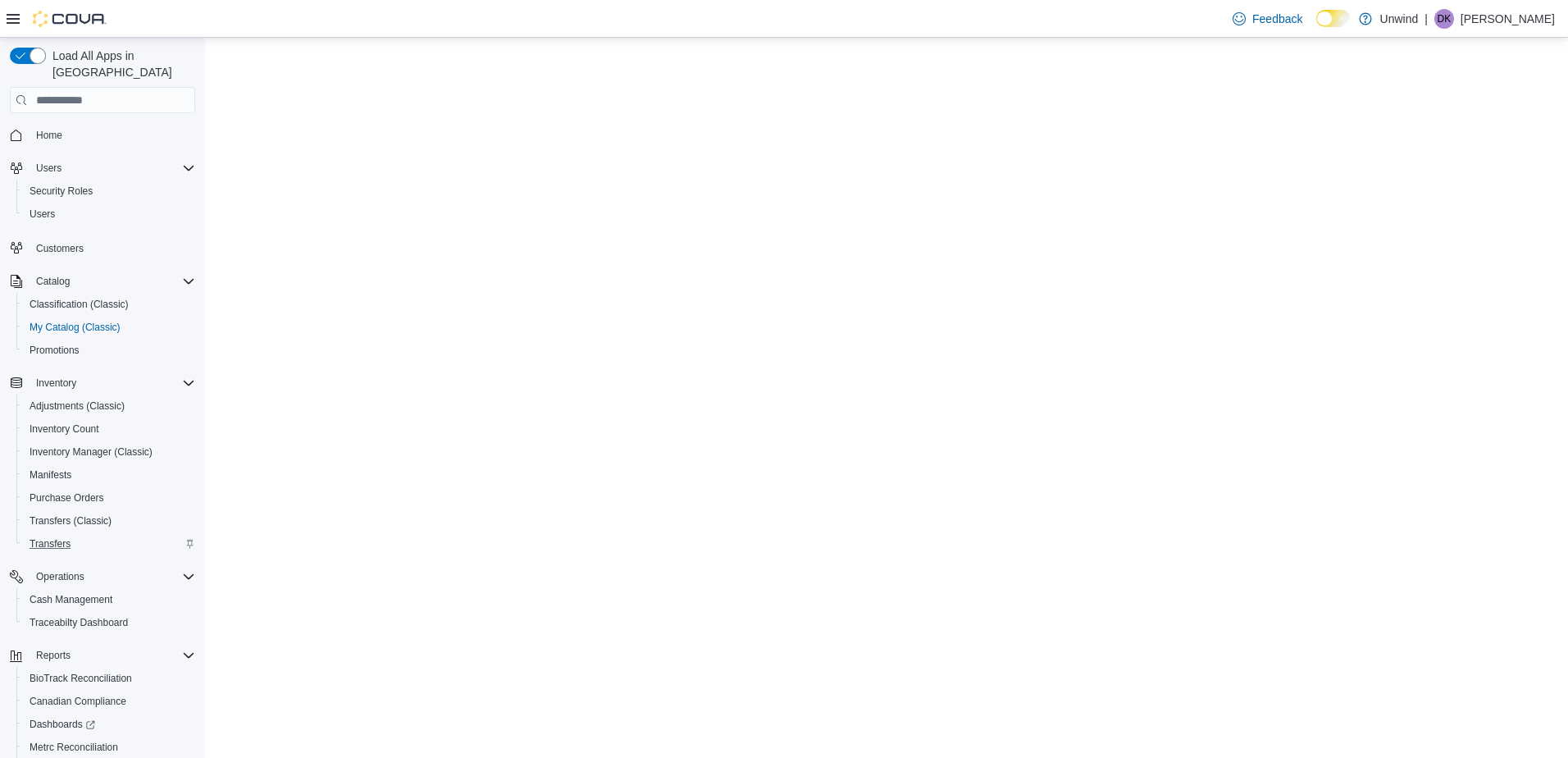
select select "**********"
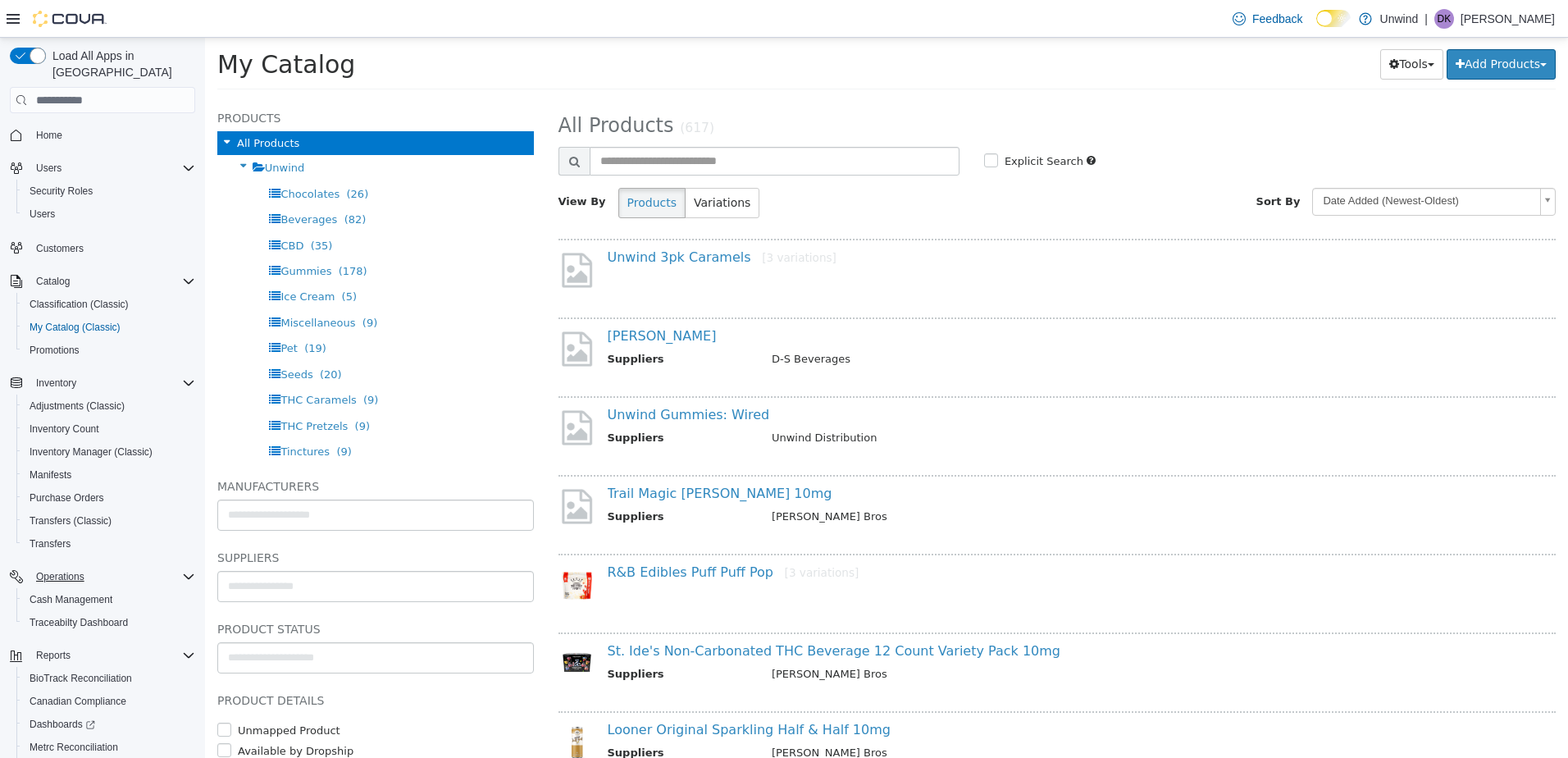
scroll to position [89, 0]
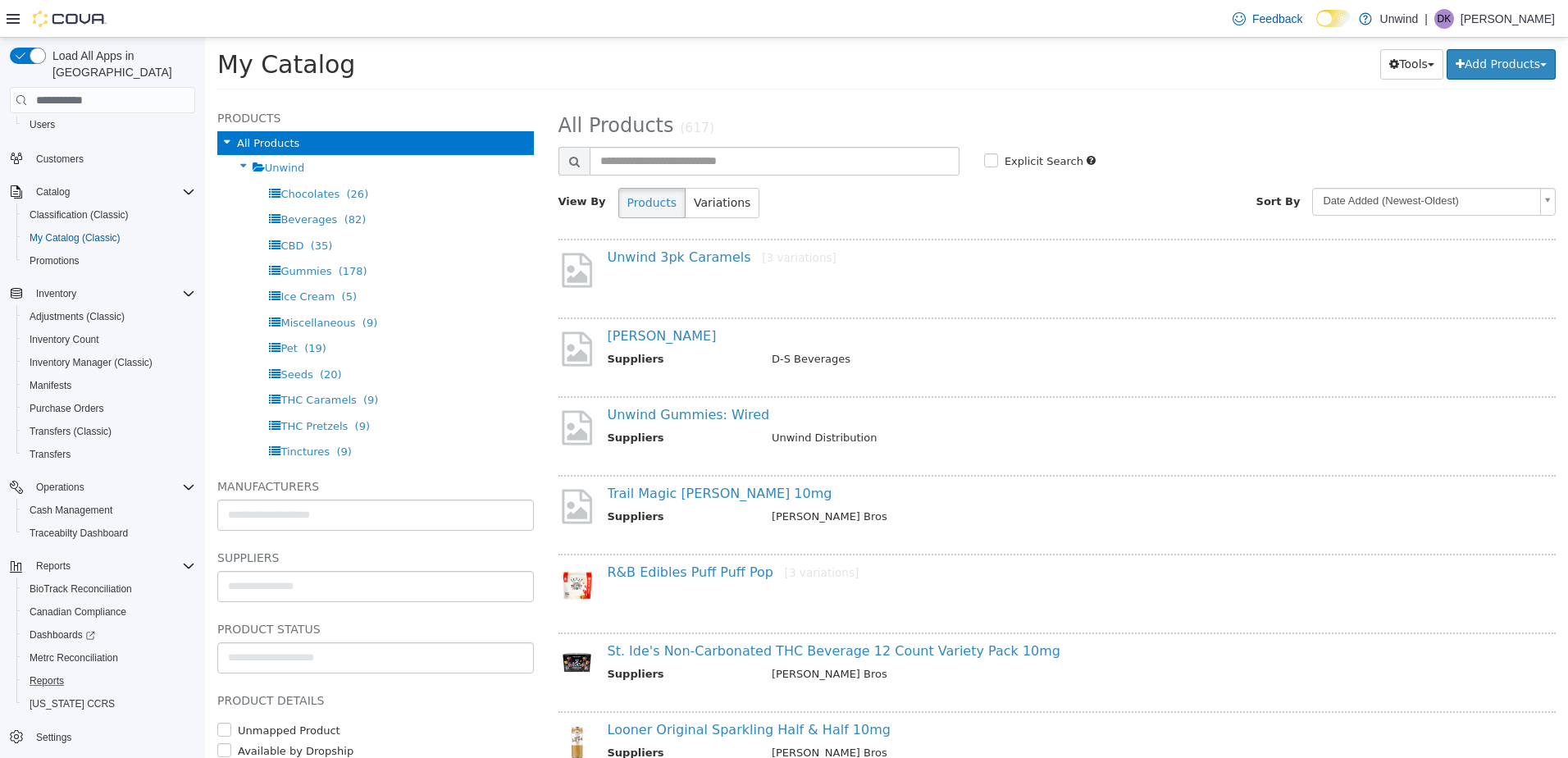
click at [44, 670] on button "Reports" at bounding box center [109, 681] width 185 height 23
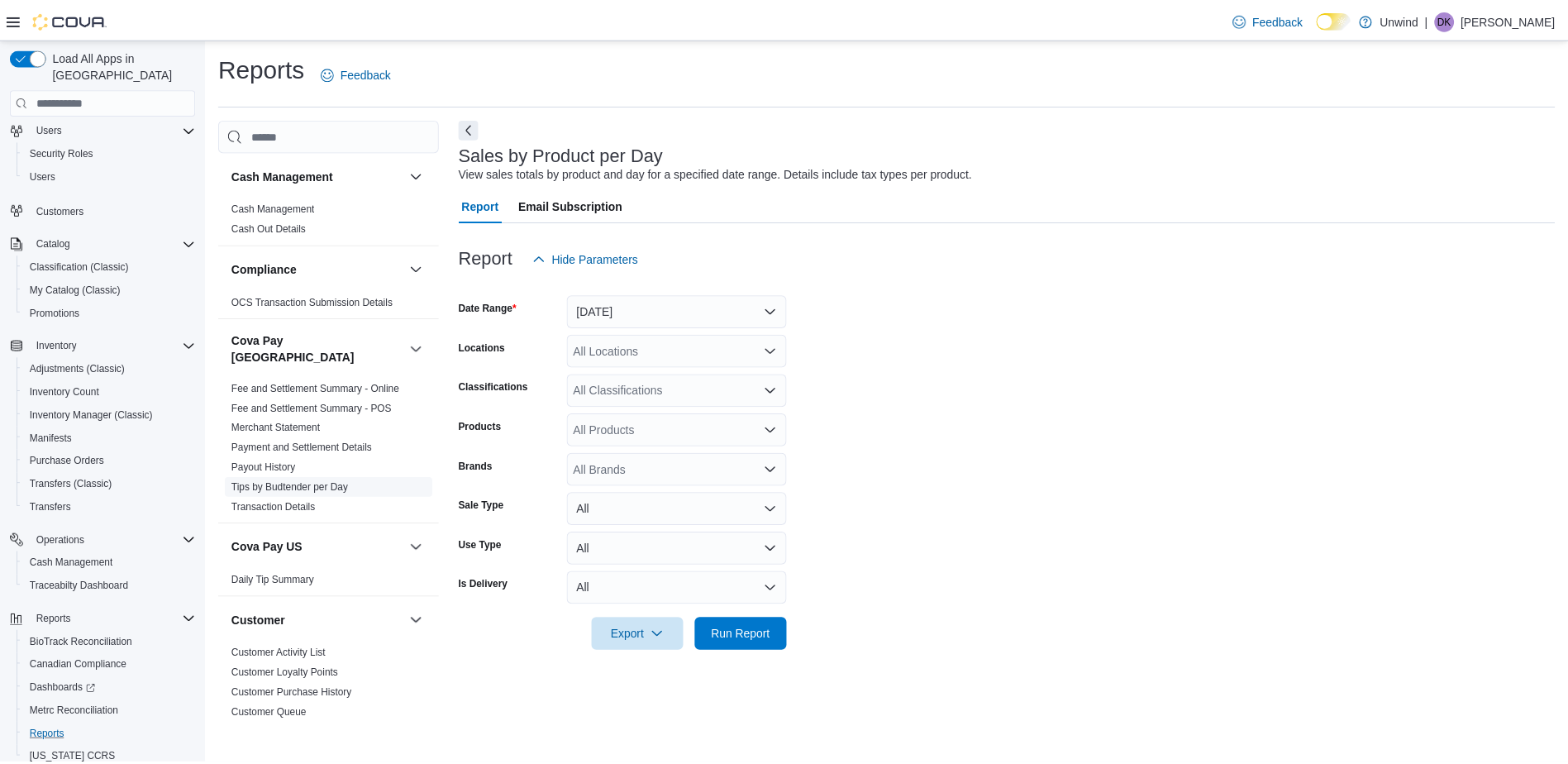
scroll to position [83, 0]
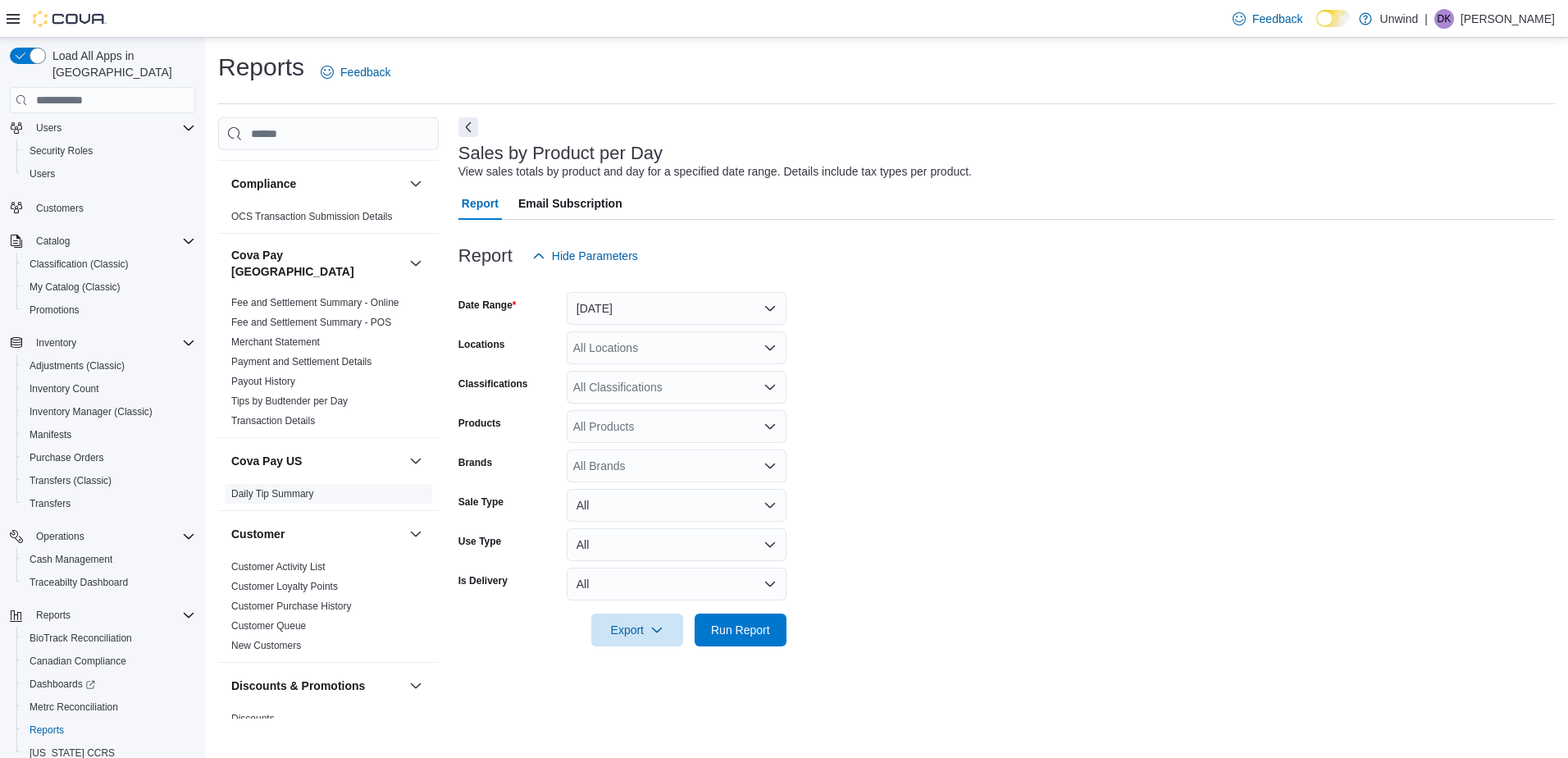
click at [288, 488] on link "Daily Tip Summary" at bounding box center [273, 493] width 83 height 11
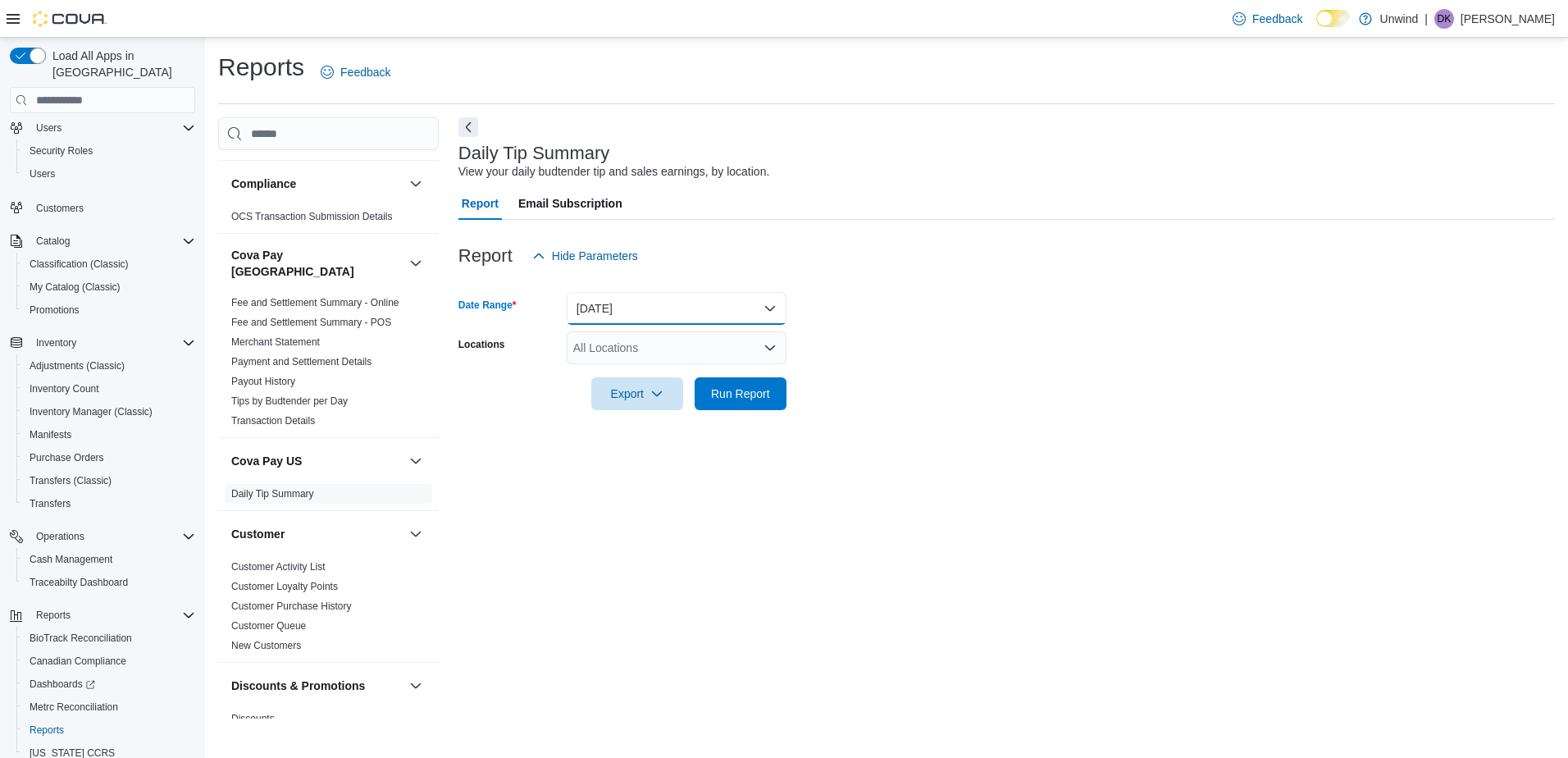
click at [631, 304] on button "[DATE]" at bounding box center [676, 308] width 220 height 33
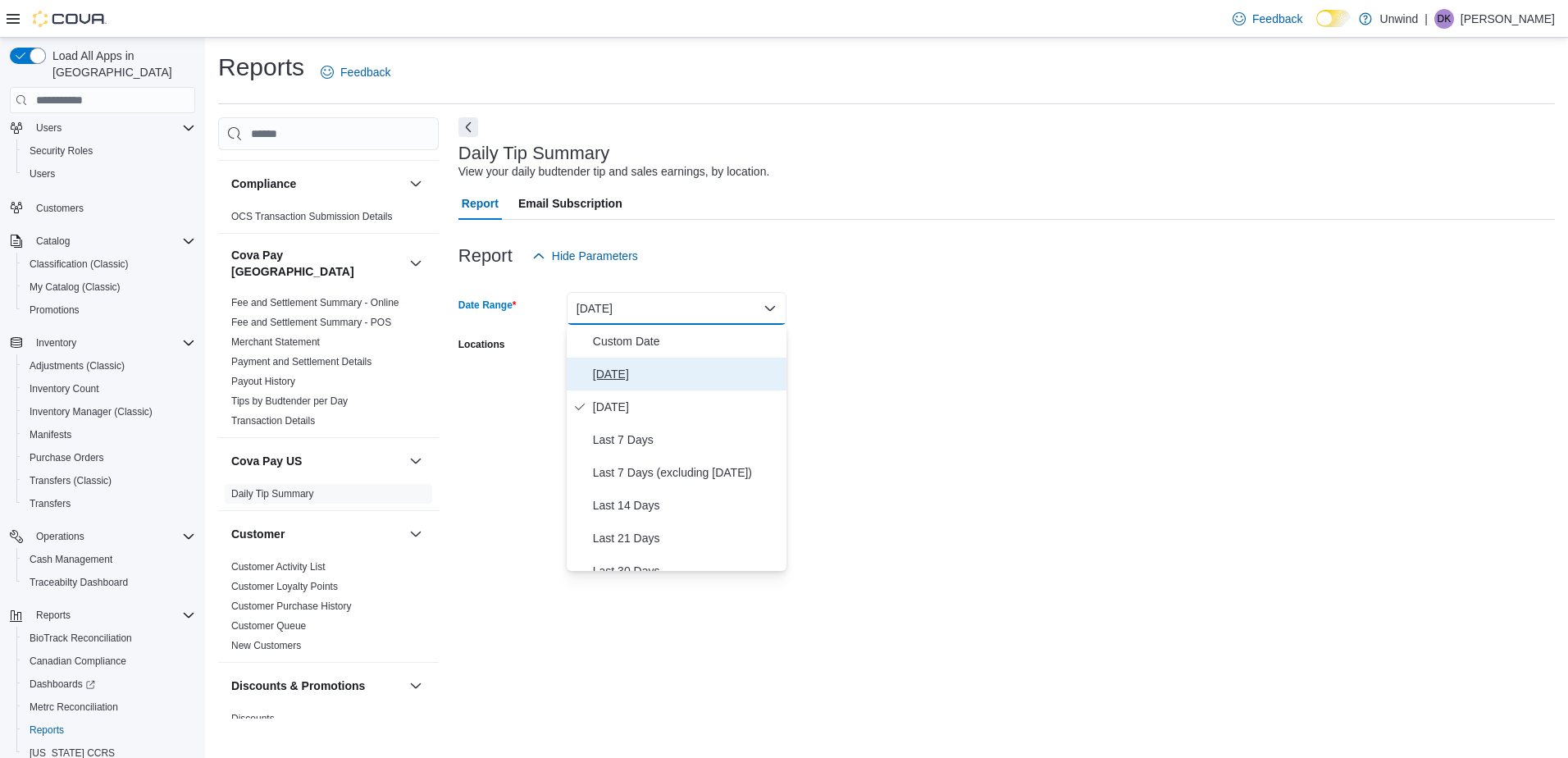
click at [646, 387] on button "[DATE]" at bounding box center [676, 373] width 220 height 33
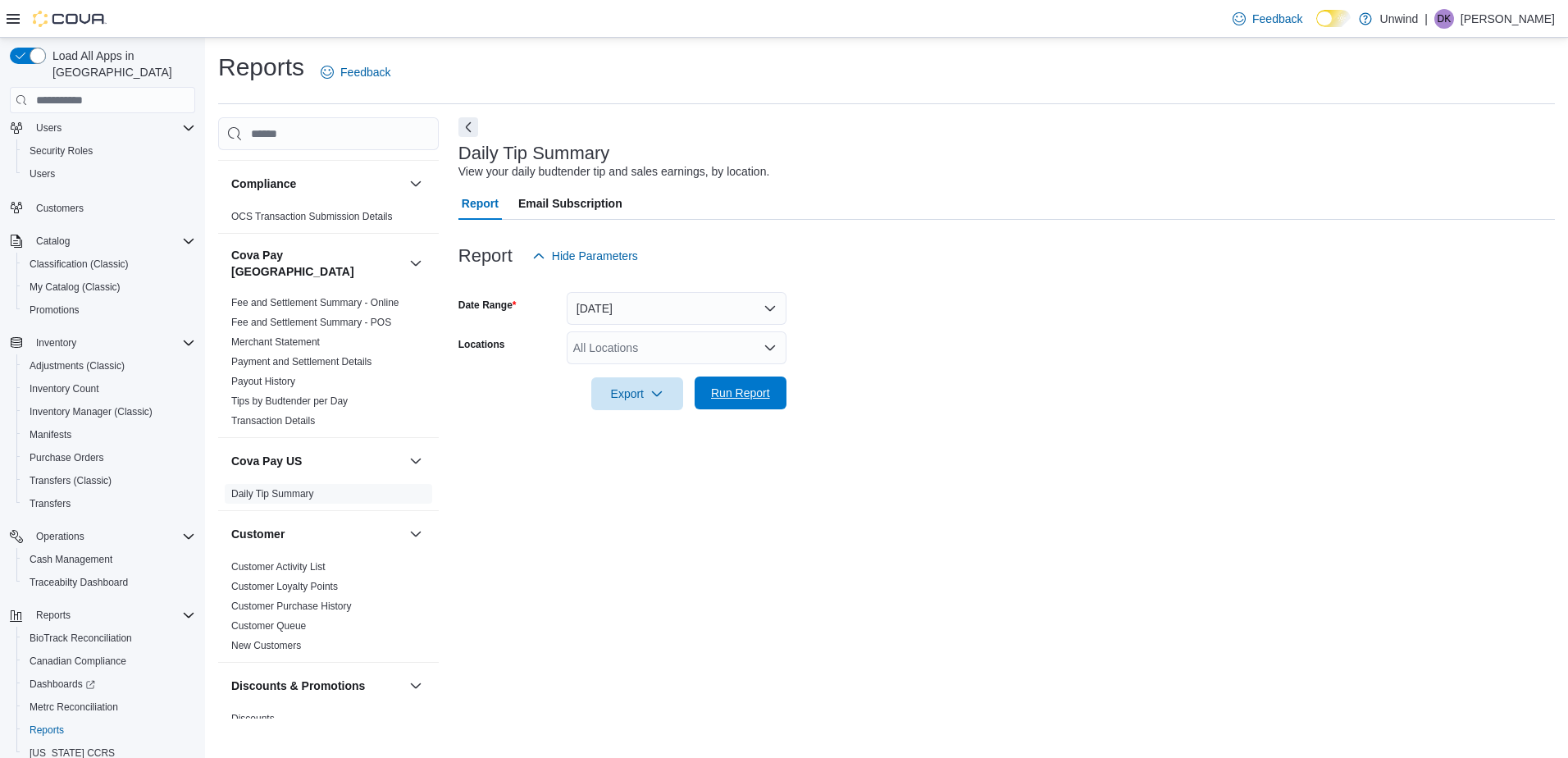
click at [731, 393] on span "Run Report" at bounding box center [740, 393] width 59 height 17
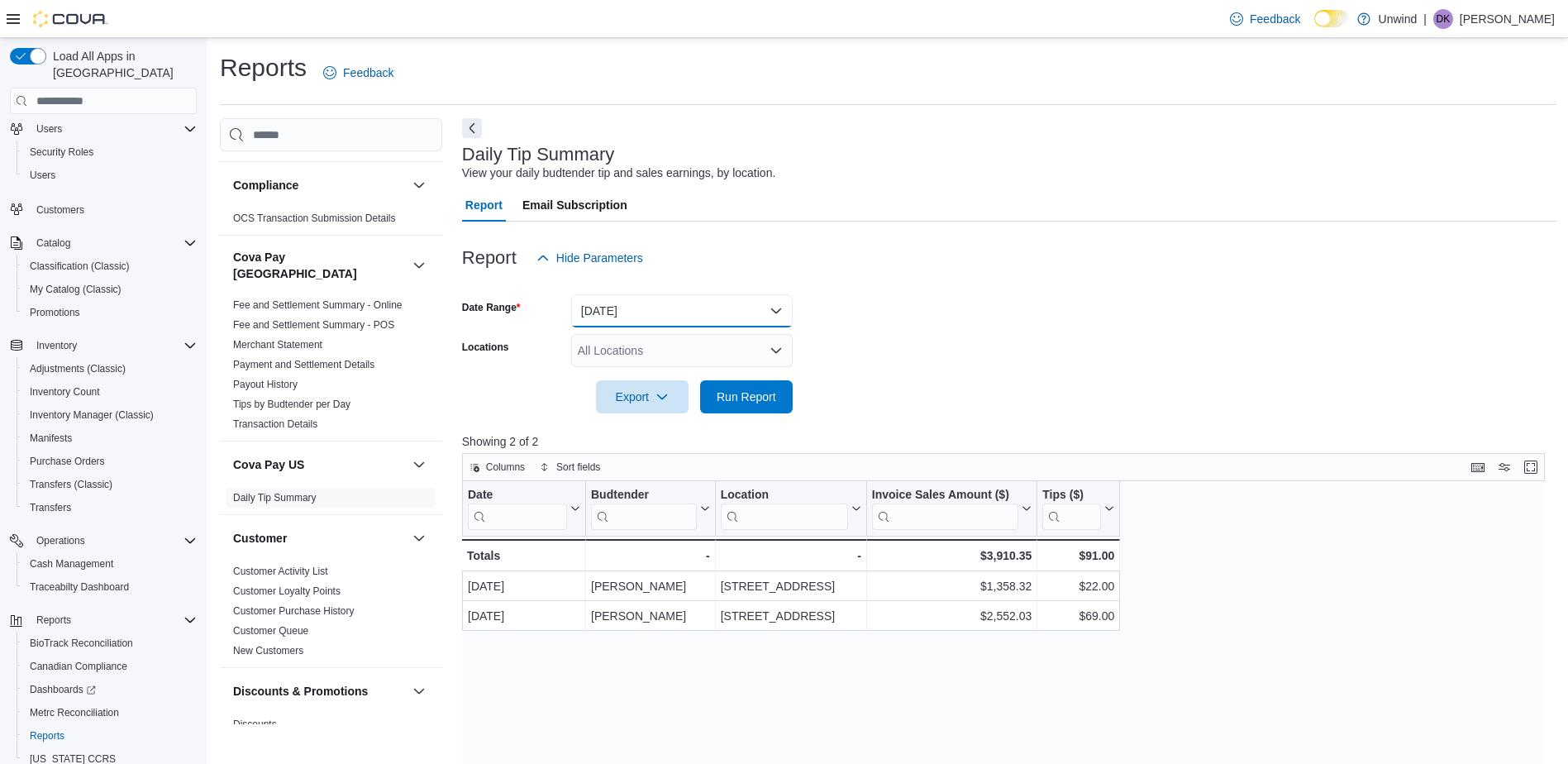
click at [636, 318] on button "[DATE]" at bounding box center [682, 310] width 221 height 33
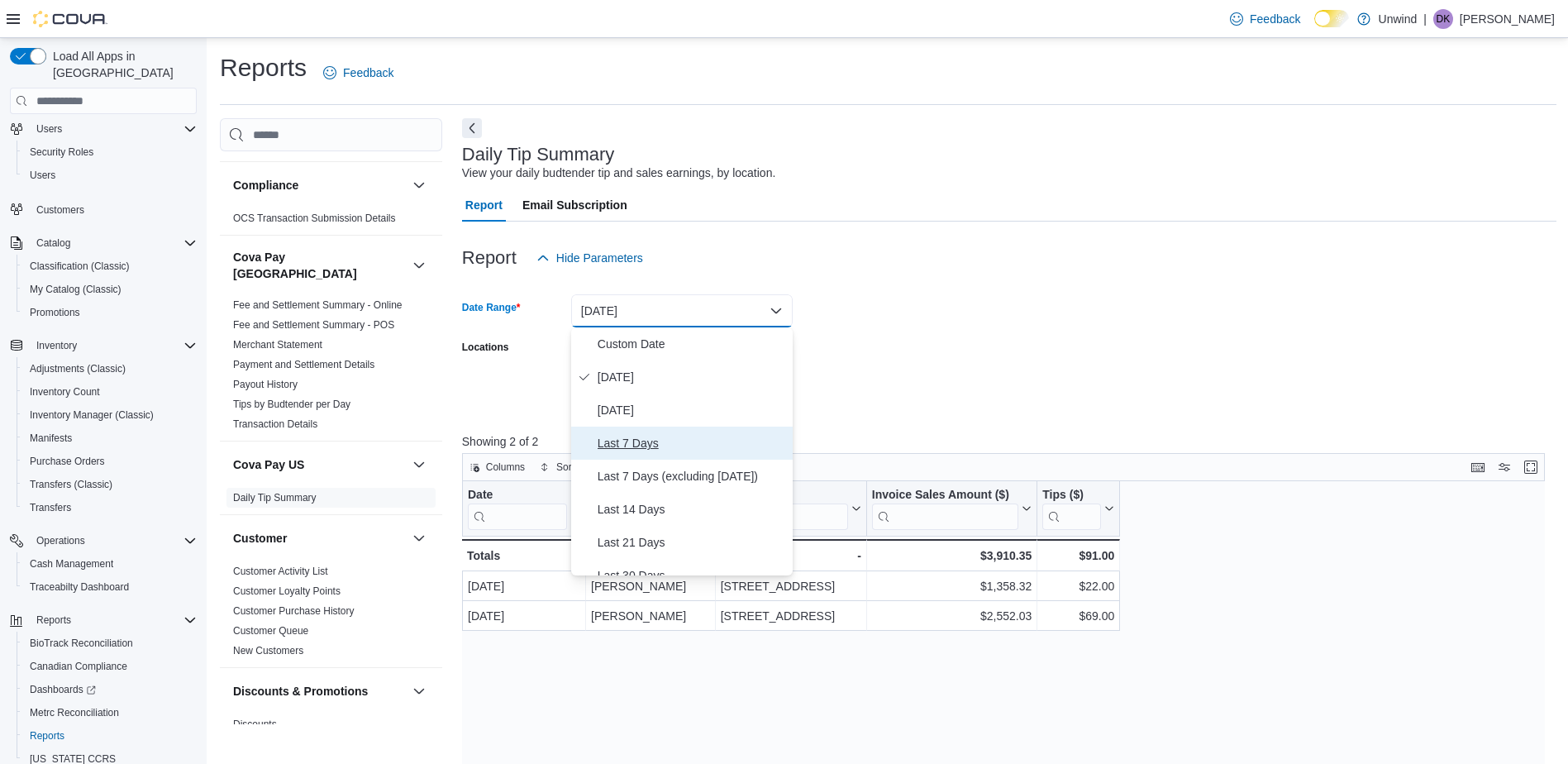
click at [635, 436] on span "Last 7 Days" at bounding box center [692, 443] width 188 height 20
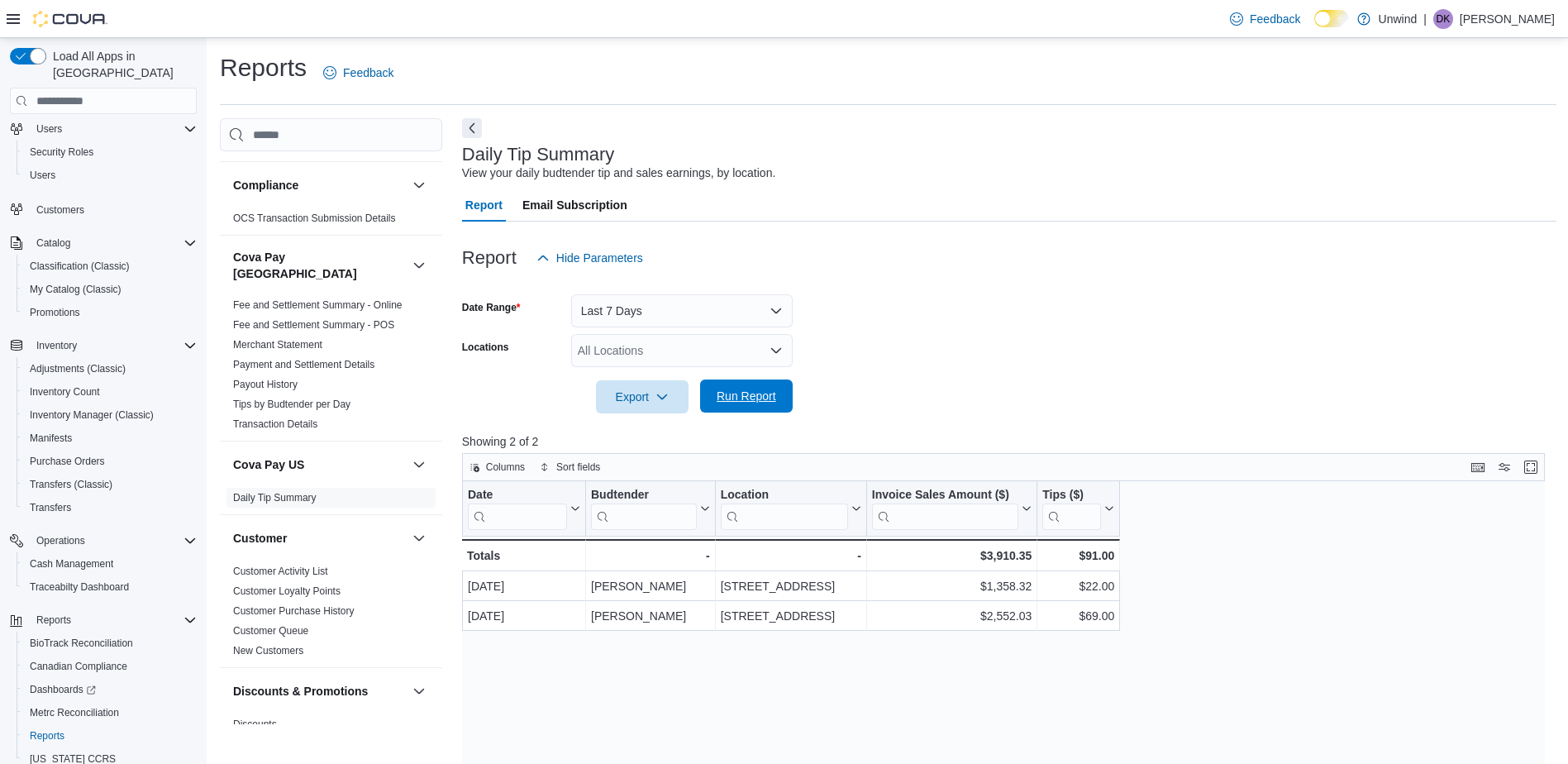
click at [727, 409] on span "Run Report" at bounding box center [747, 396] width 73 height 33
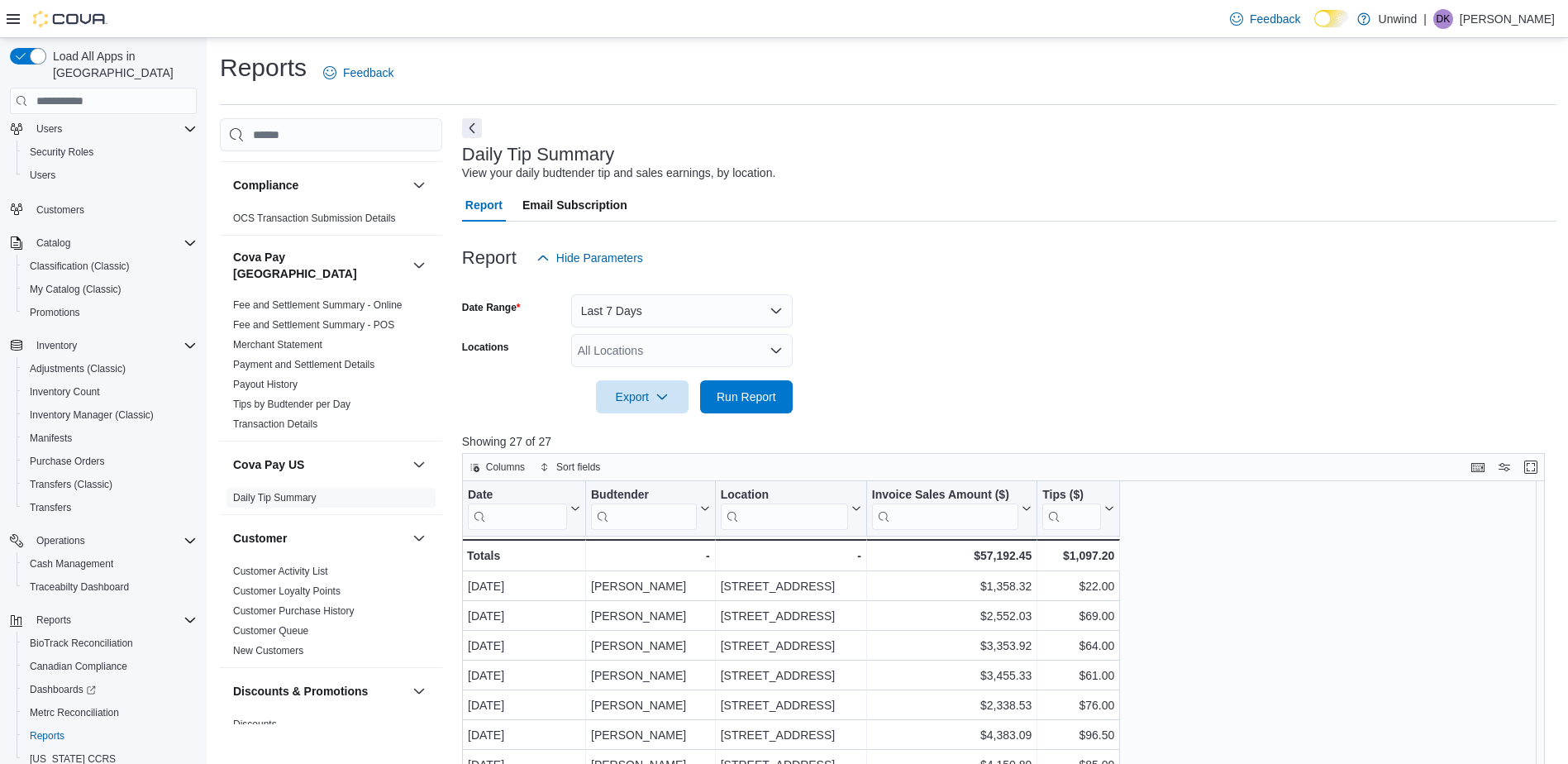
scroll to position [83, 0]
